Goal: Find specific page/section: Find specific page/section

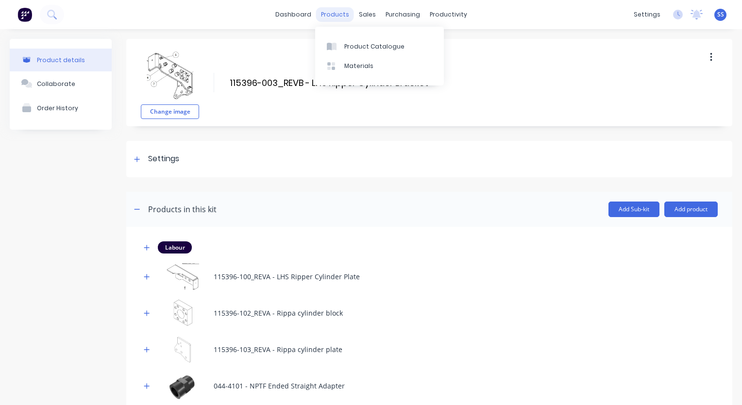
click at [333, 17] on div "products" at bounding box center [335, 14] width 38 height 15
click at [357, 55] on link "Product Catalogue" at bounding box center [379, 45] width 129 height 19
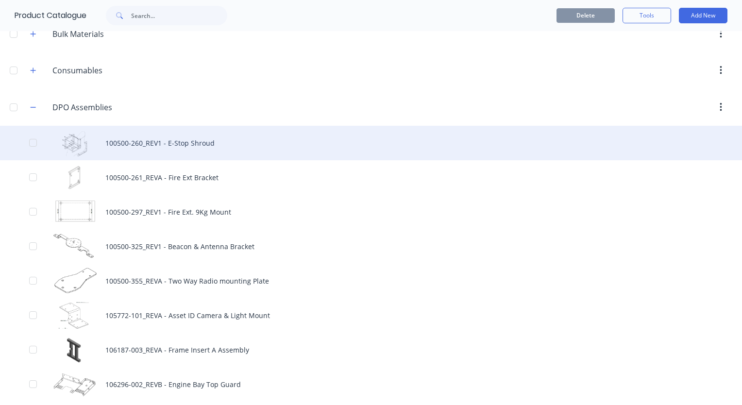
scroll to position [194, 0]
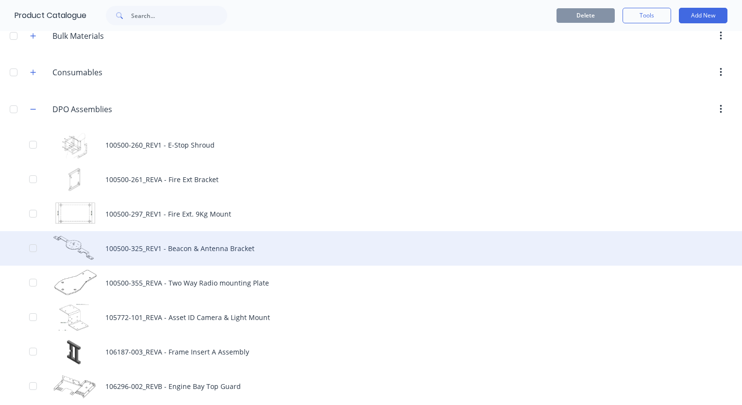
click at [157, 246] on div "100500-325_REV1 - Beacon & Antenna Bracket" at bounding box center [371, 248] width 742 height 34
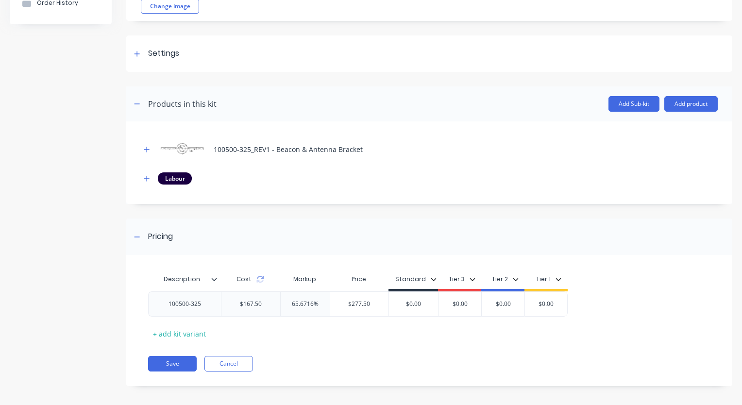
scroll to position [110, 0]
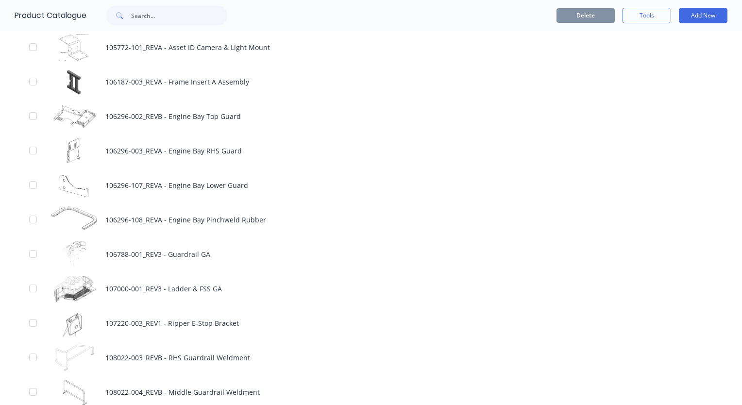
scroll to position [437, 0]
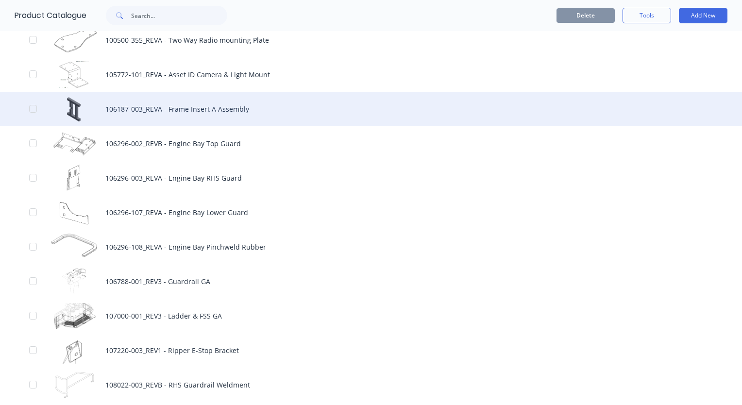
click at [200, 115] on div "106187-003_REVA - Frame Insert A Assembly" at bounding box center [371, 109] width 742 height 34
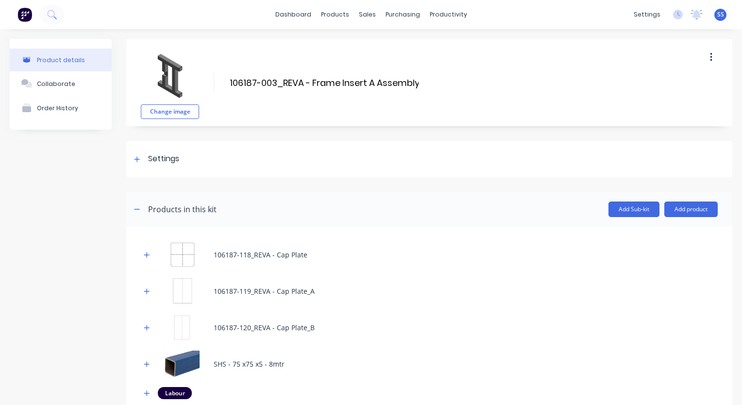
click at [78, 229] on div "Product details Collaborate Order History" at bounding box center [61, 327] width 102 height 576
click at [71, 230] on div "Product details Collaborate Order History" at bounding box center [61, 327] width 102 height 576
click at [132, 213] on span at bounding box center [137, 209] width 12 height 12
click at [133, 208] on button "button" at bounding box center [137, 209] width 12 height 12
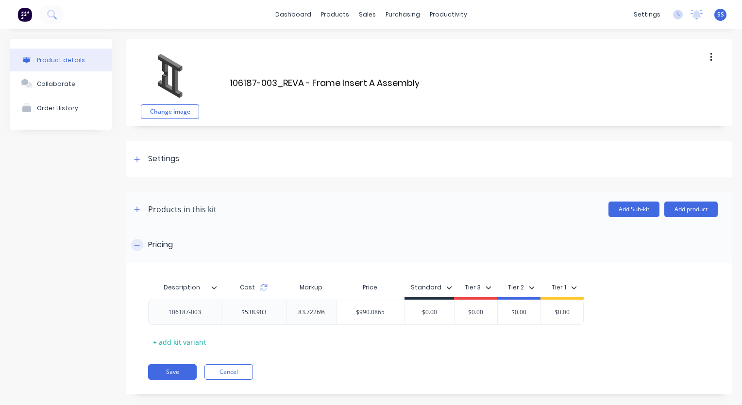
click at [142, 245] on div at bounding box center [137, 245] width 12 height 12
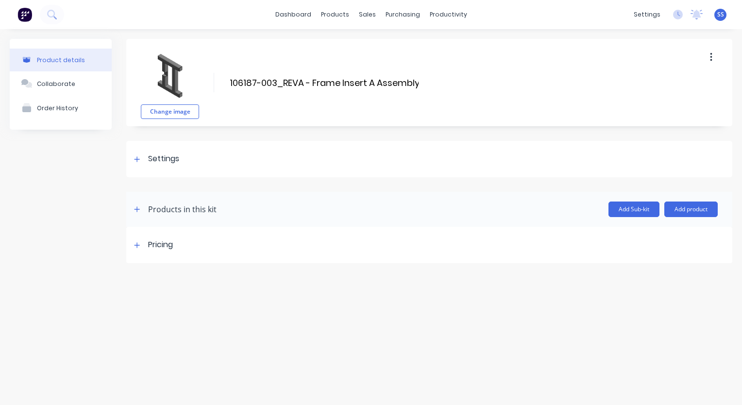
click at [66, 252] on div "Product details Collaborate Order History" at bounding box center [61, 151] width 102 height 224
click at [355, 42] on div "Product Catalogue" at bounding box center [378, 46] width 60 height 9
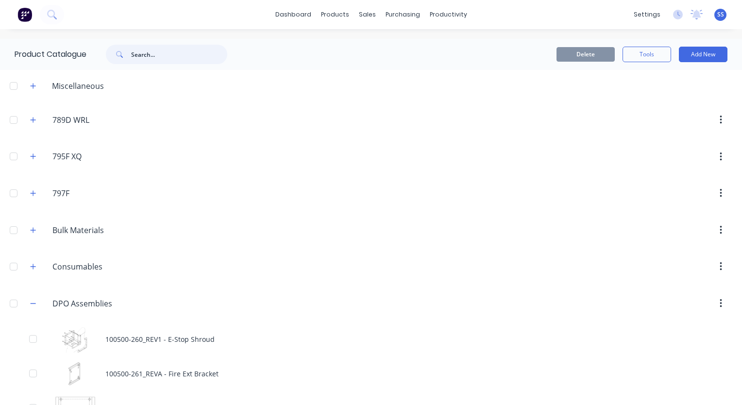
click at [188, 47] on input "text" at bounding box center [179, 54] width 96 height 19
type input "bussbar"
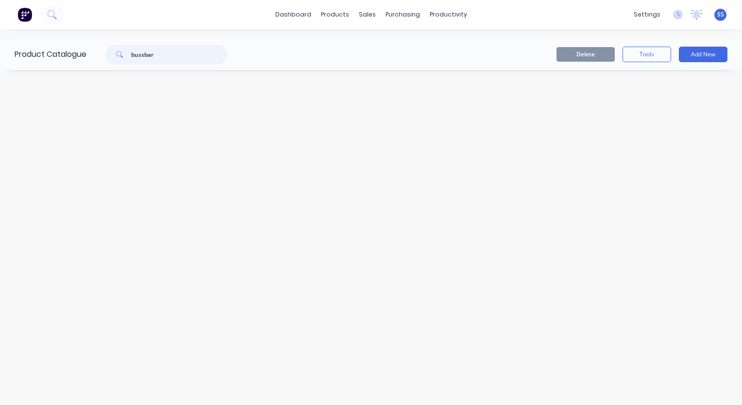
drag, startPoint x: 175, startPoint y: 53, endPoint x: 80, endPoint y: 58, distance: 95.3
click at [80, 58] on div "Product Catalogue bussbar" at bounding box center [126, 54] width 252 height 31
